Goal: Entertainment & Leisure: Consume media (video, audio)

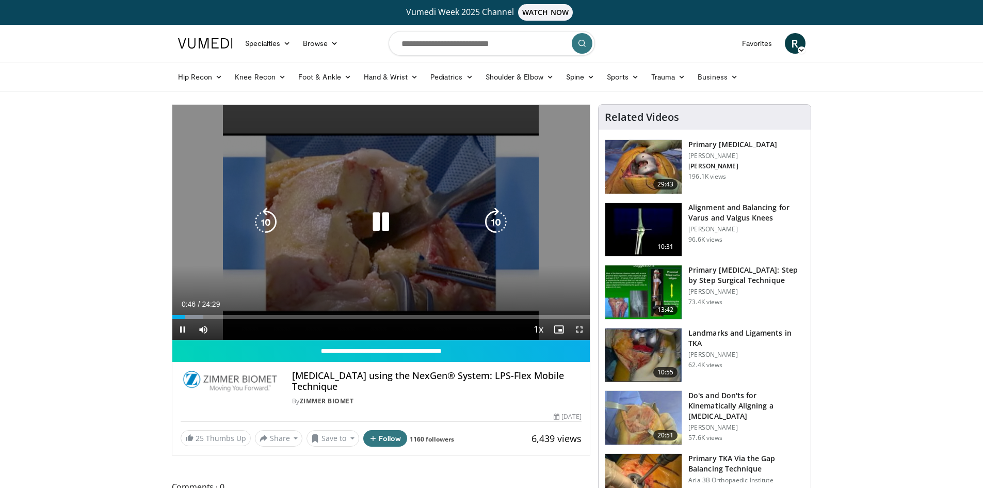
click at [297, 307] on div "Current Time 0:46 / Duration 24:29" at bounding box center [381, 303] width 418 height 9
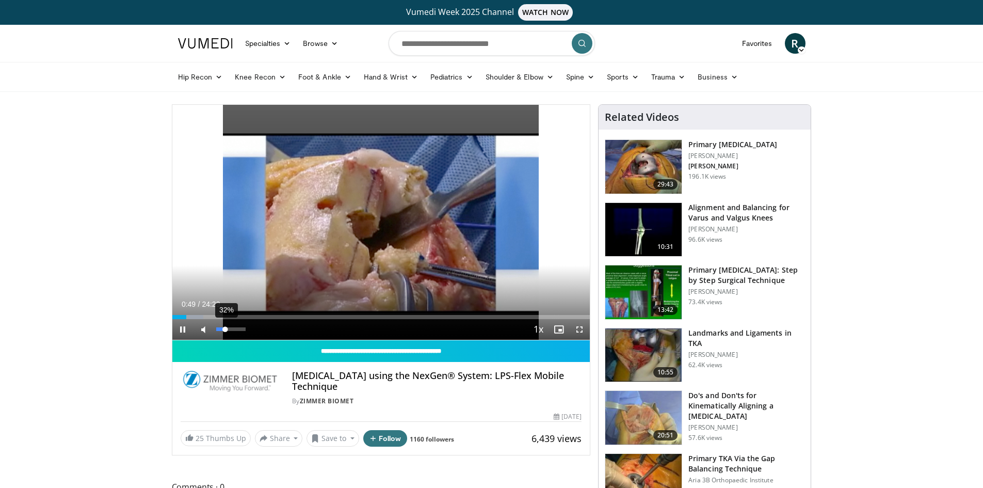
drag, startPoint x: 243, startPoint y: 329, endPoint x: 226, endPoint y: 330, distance: 17.6
click at [226, 330] on div "Volume Level" at bounding box center [220, 329] width 9 height 4
click at [578, 330] on span "Video Player" at bounding box center [579, 329] width 21 height 21
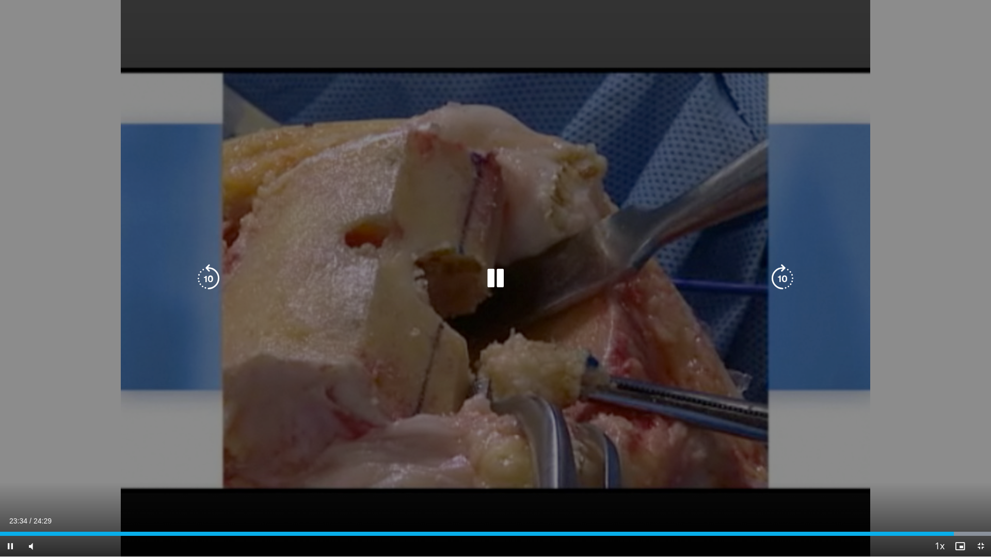
click at [311, 304] on div "10 seconds Tap to unmute" at bounding box center [495, 278] width 991 height 557
click at [403, 293] on div "10 seconds Tap to unmute" at bounding box center [495, 278] width 991 height 557
click at [381, 198] on div "10 seconds Tap to unmute" at bounding box center [495, 278] width 991 height 557
click at [358, 244] on div "10 seconds Tap to unmute" at bounding box center [495, 278] width 991 height 557
